Goal: Information Seeking & Learning: Learn about a topic

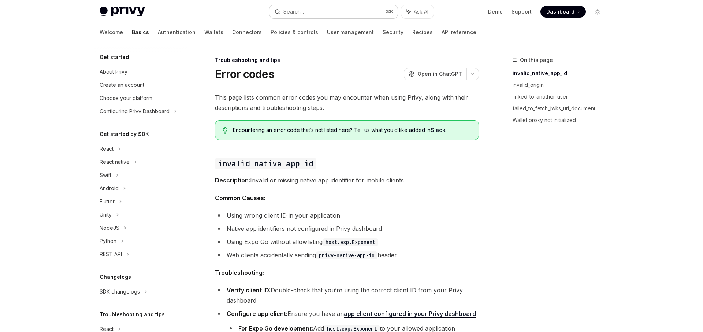
click at [307, 10] on button "Search... ⌘ K" at bounding box center [334, 11] width 128 height 13
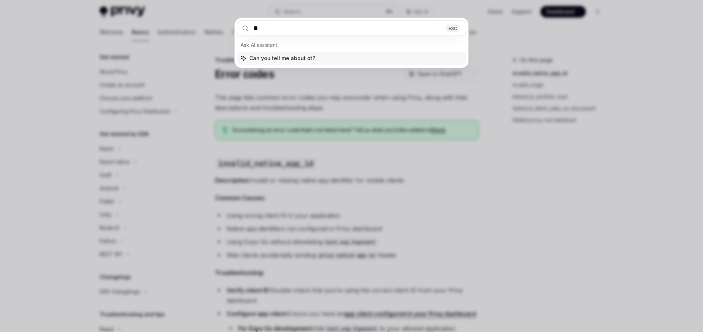
type input "***"
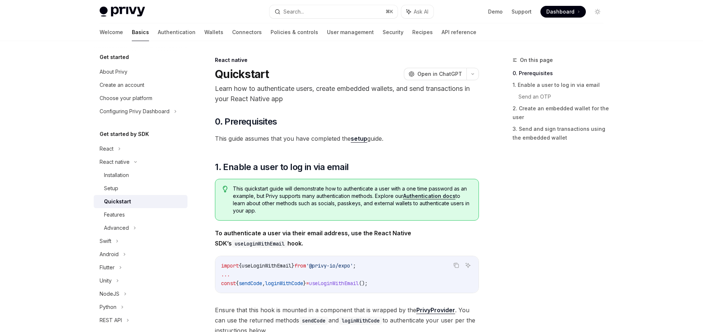
click at [363, 136] on link "setup" at bounding box center [359, 139] width 16 height 8
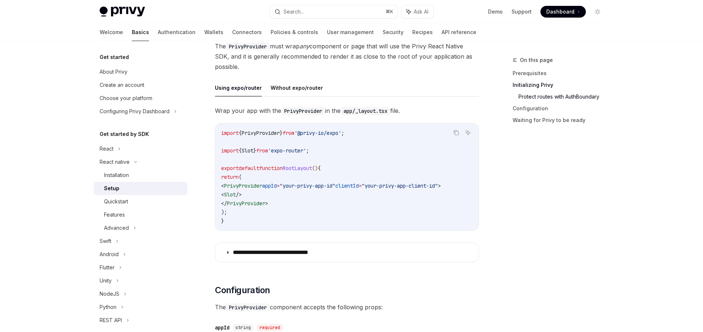
scroll to position [477, 0]
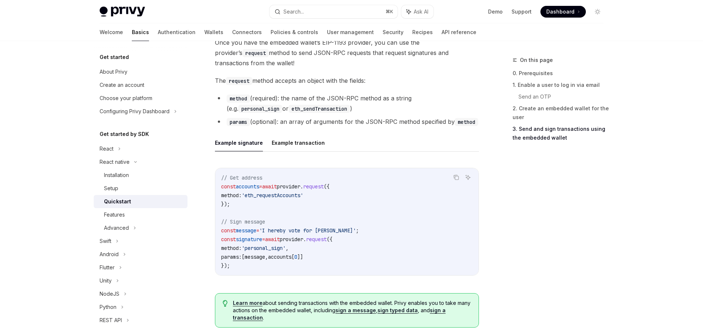
scroll to position [1101, 0]
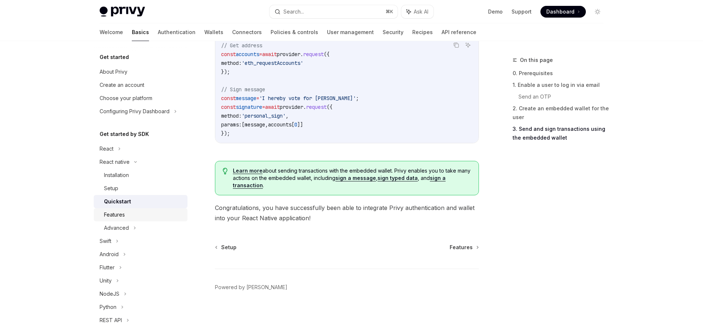
click at [155, 214] on div "Features" at bounding box center [143, 214] width 79 height 9
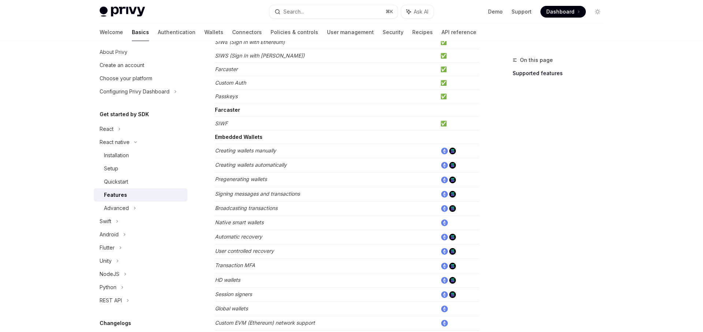
scroll to position [348, 0]
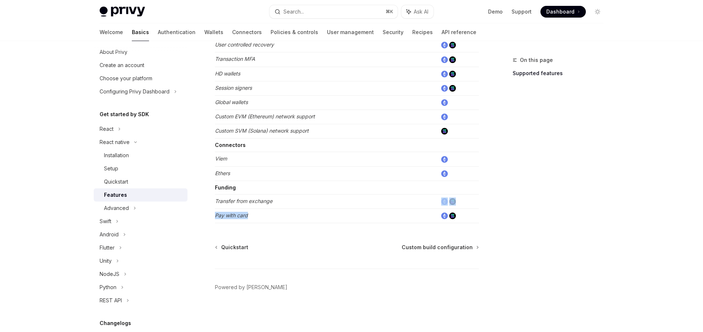
drag, startPoint x: 216, startPoint y: 206, endPoint x: 265, endPoint y: 213, distance: 49.6
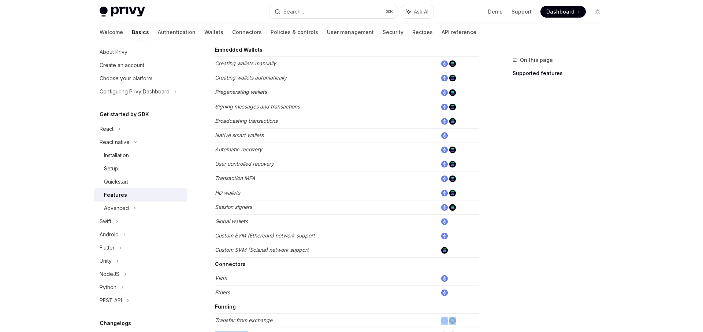
scroll to position [229, 0]
click at [128, 210] on div "Advanced" at bounding box center [116, 208] width 25 height 9
type textarea "*"
